Goal: Register for event/course

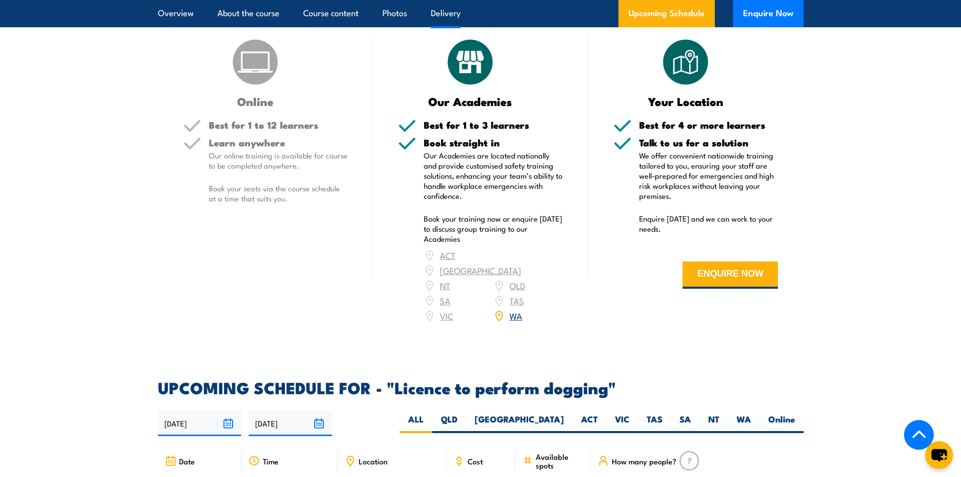
scroll to position [1514, 0]
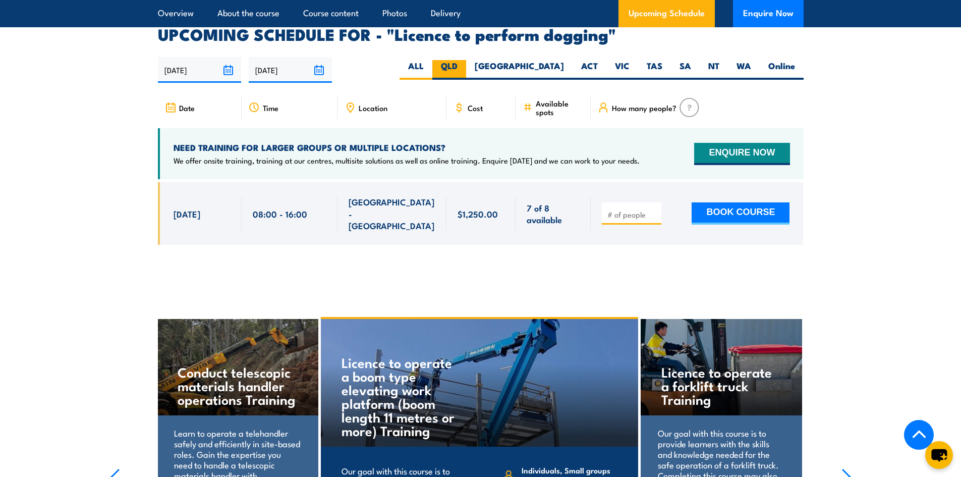
click at [466, 64] on label "QLD" at bounding box center [449, 70] width 34 height 20
click at [464, 64] on input "QLD" at bounding box center [461, 63] width 7 height 7
radio input "true"
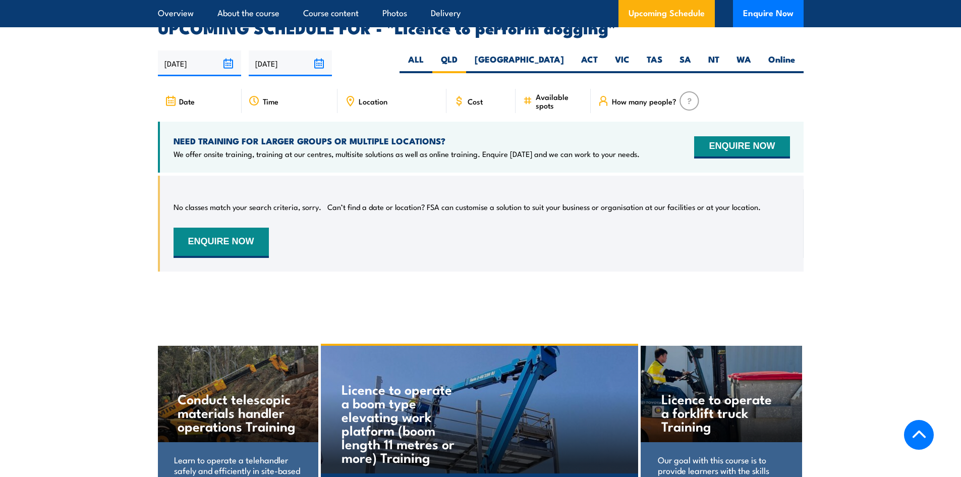
scroll to position [1536, 0]
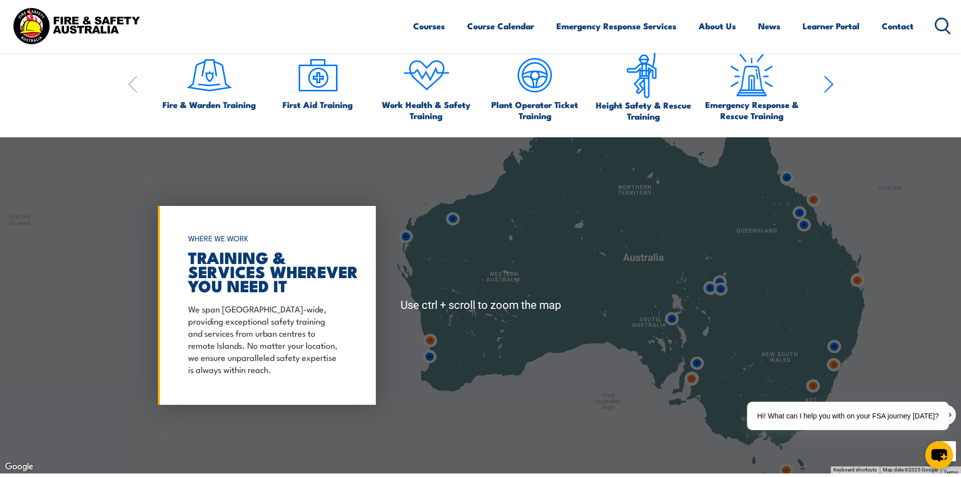
scroll to position [1110, 0]
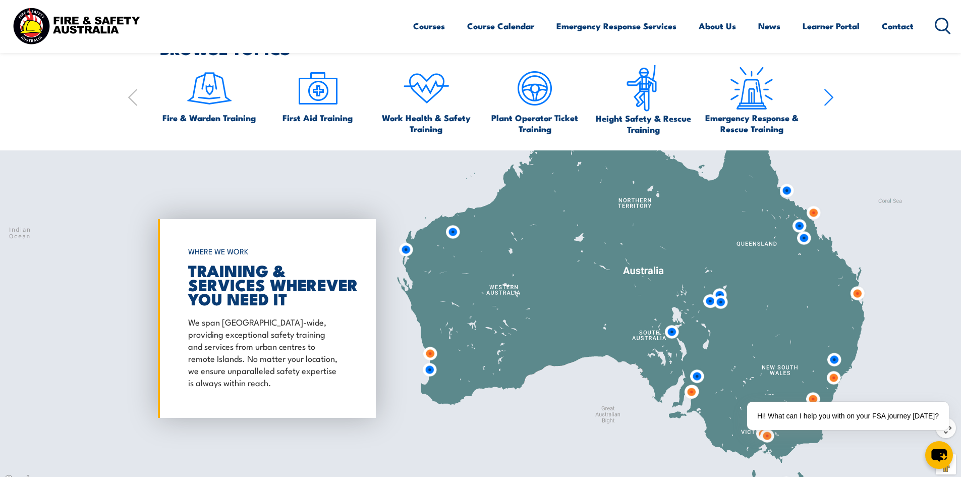
click at [860, 294] on img at bounding box center [857, 293] width 19 height 19
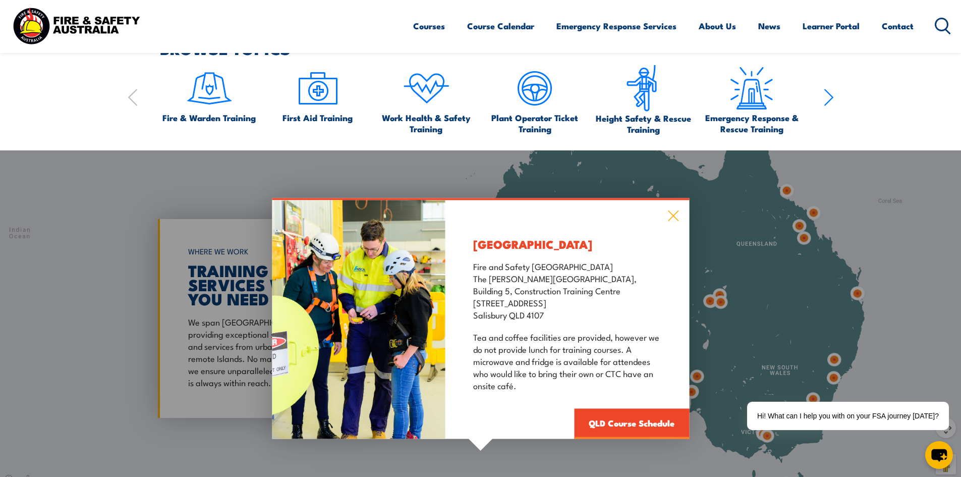
click at [676, 215] on icon at bounding box center [673, 215] width 12 height 11
